Goal: Check status: Check status

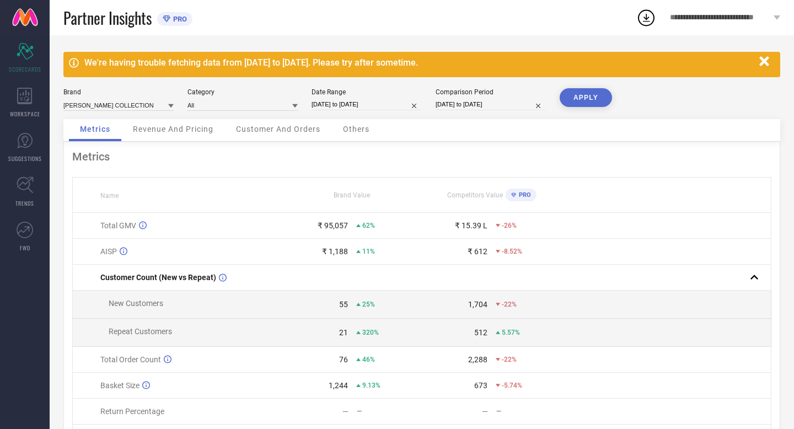
click at [395, 103] on input "[DATE] to [DATE]" at bounding box center [366, 105] width 110 height 12
select select "7"
select select "2025"
select select "8"
select select "2025"
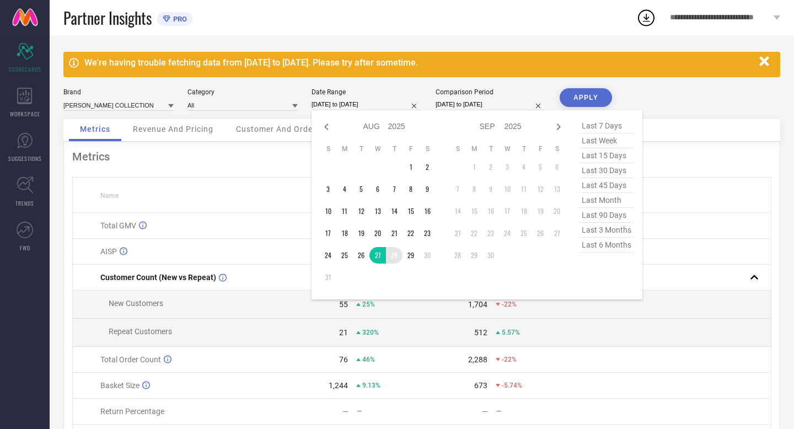
click at [396, 256] on td "28" at bounding box center [394, 255] width 17 height 17
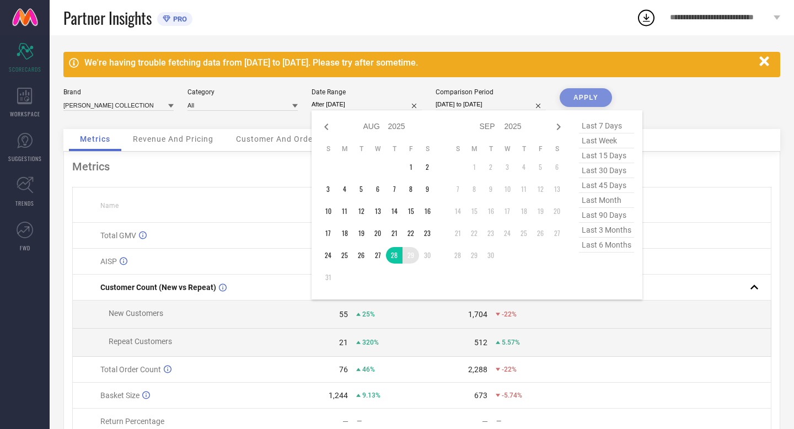
type input "[DATE] to [DATE]"
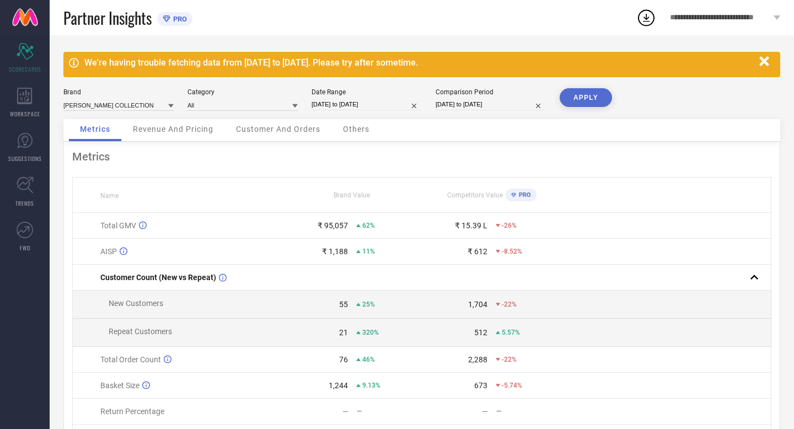
click at [510, 101] on input "[DATE] to [DATE]" at bounding box center [490, 105] width 110 height 12
select select "7"
select select "2024"
select select "8"
select select "2024"
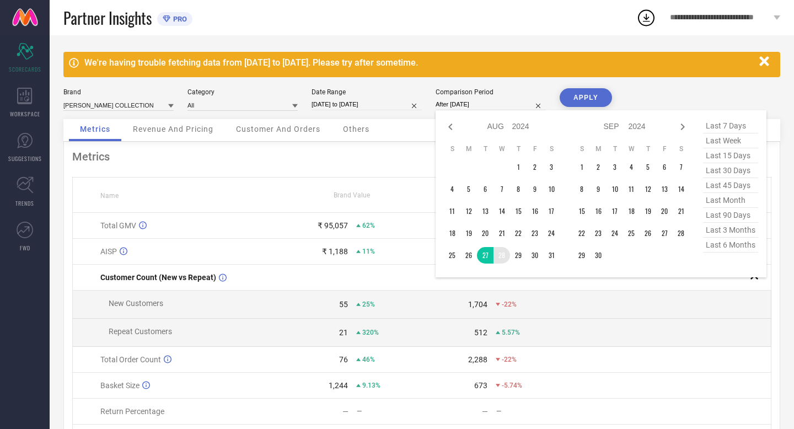
click at [499, 257] on td "28" at bounding box center [501, 255] width 17 height 17
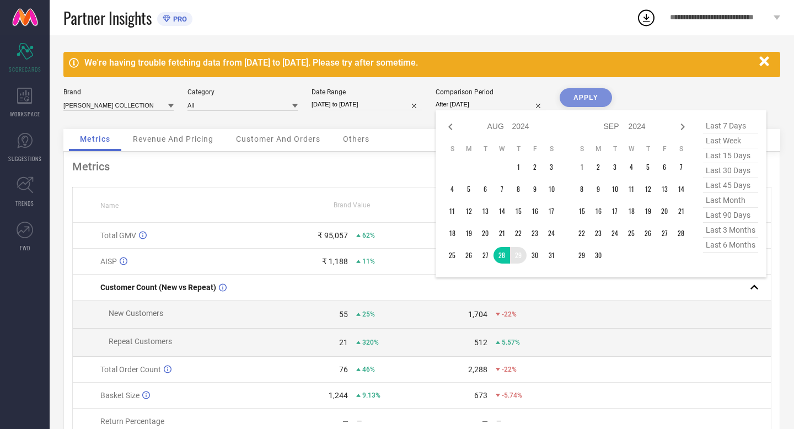
type input "[DATE] to [DATE]"
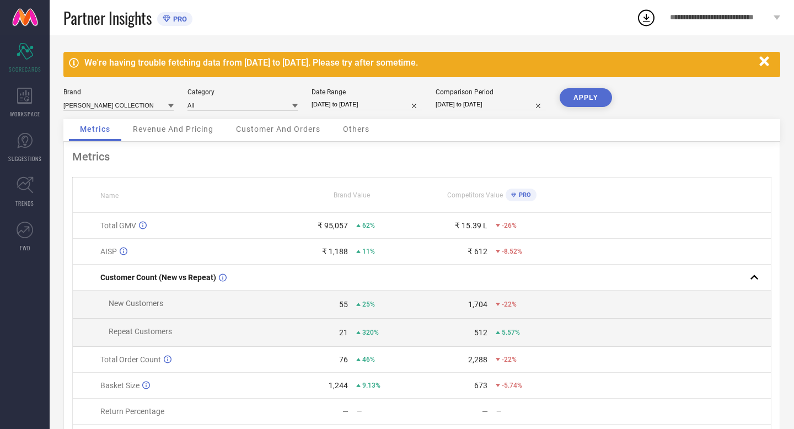
click at [586, 99] on button "APPLY" at bounding box center [585, 97] width 52 height 19
